Goal: Register for event/course

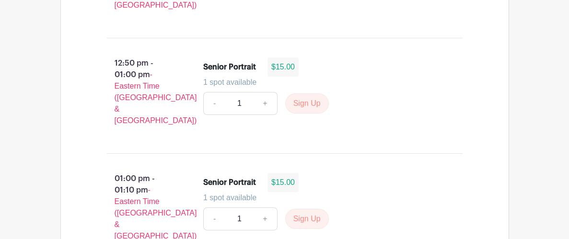
scroll to position [3552, 0]
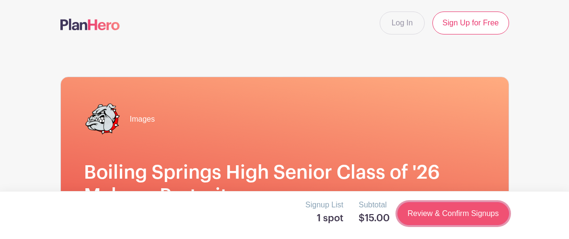
click at [428, 208] on link "Review & Confirm Signups" at bounding box center [452, 213] width 111 height 23
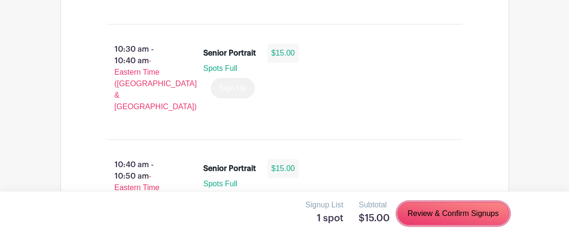
scroll to position [1907, 0]
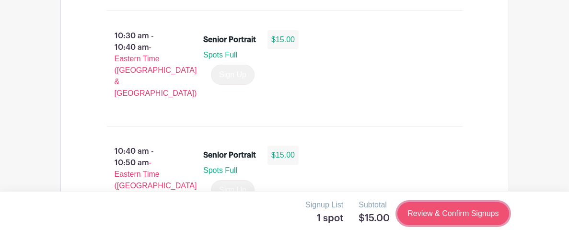
click at [419, 220] on link "Review & Confirm Signups" at bounding box center [452, 213] width 111 height 23
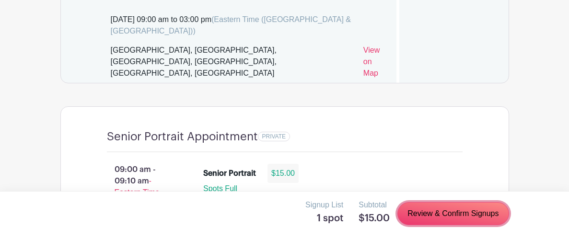
scroll to position [735, 0]
